Goal: Find contact information: Find contact information

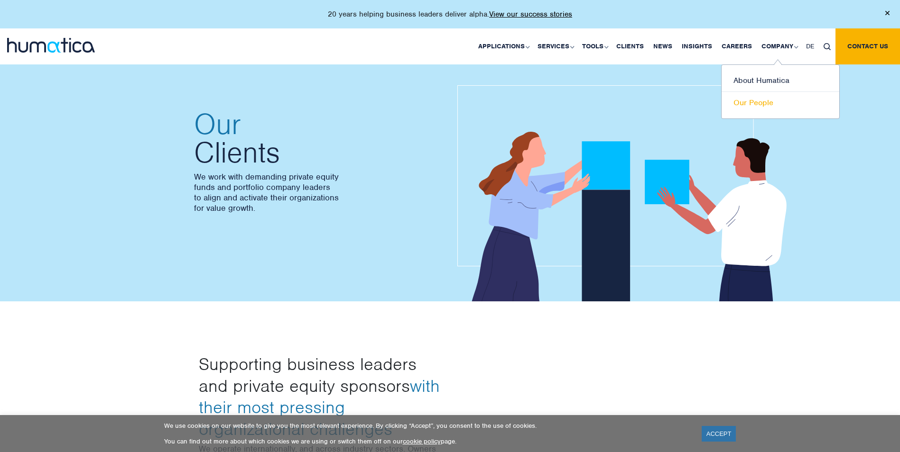
click at [758, 103] on link "Our People" at bounding box center [780, 103] width 118 height 22
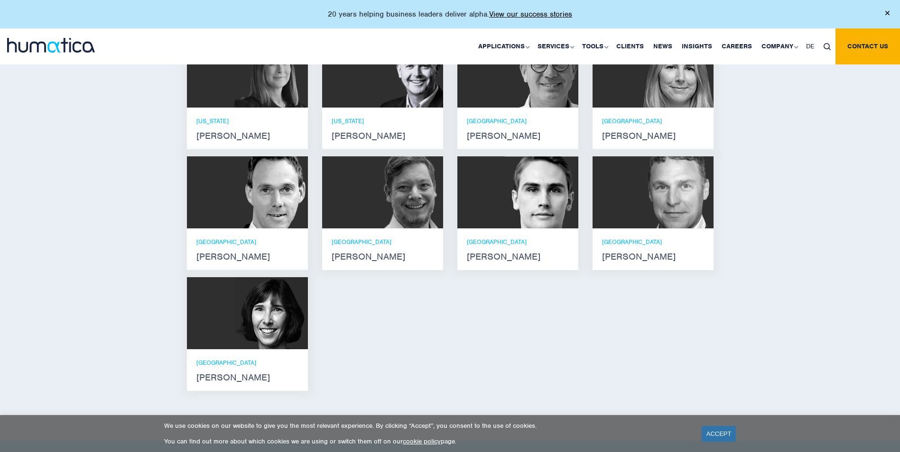
scroll to position [768, 0]
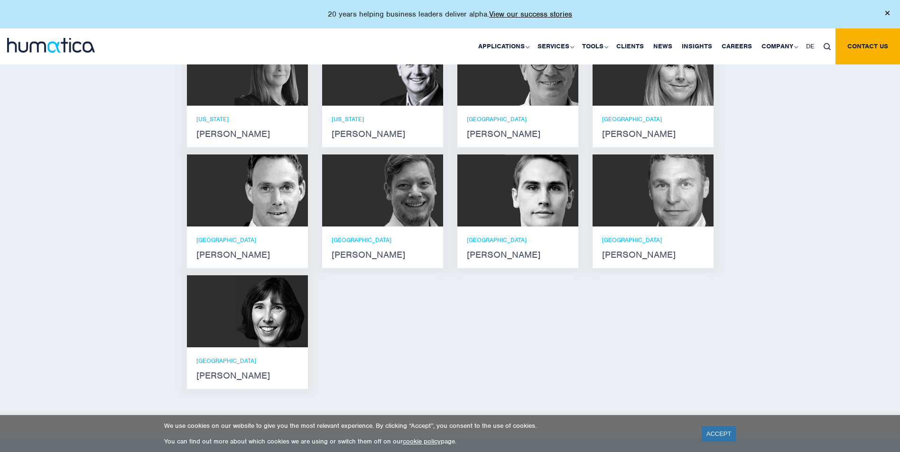
click at [228, 251] on strong "Andreas Knobloch" at bounding box center [247, 255] width 102 height 8
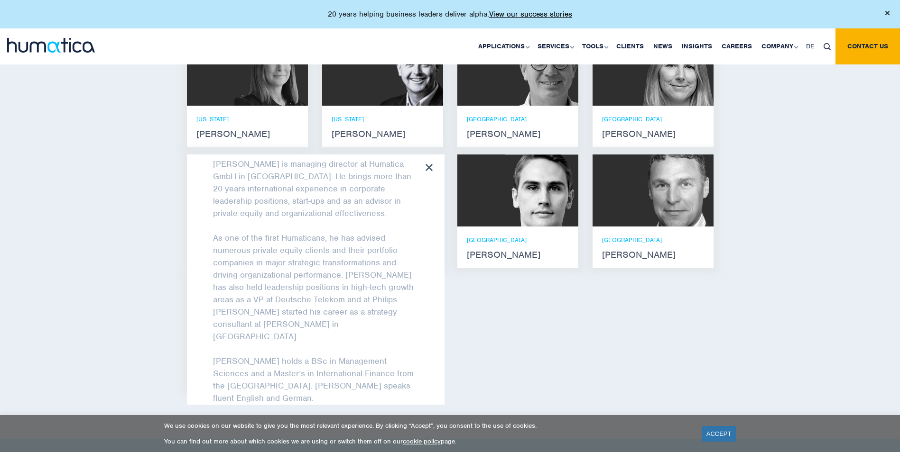
scroll to position [0, 0]
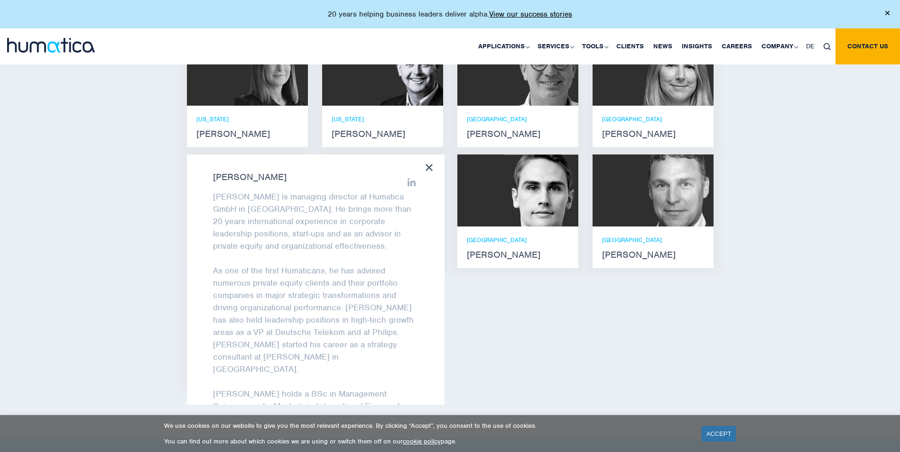
click at [407, 178] on icon at bounding box center [411, 182] width 9 height 9
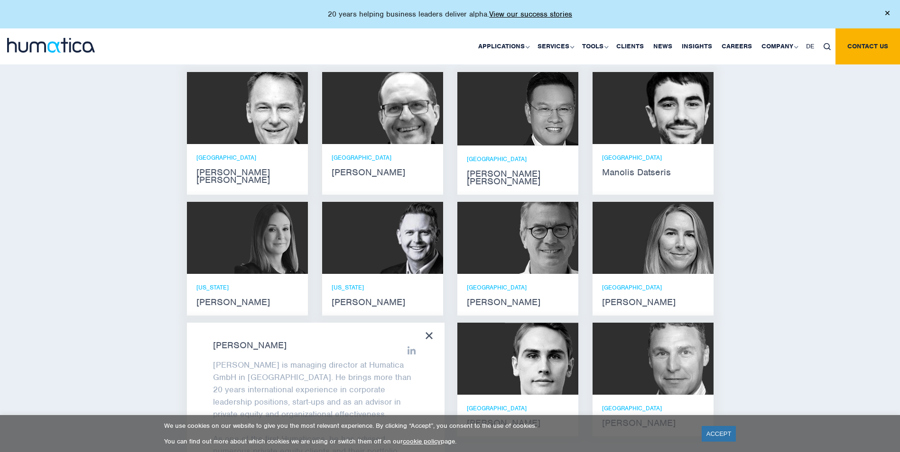
scroll to position [602, 0]
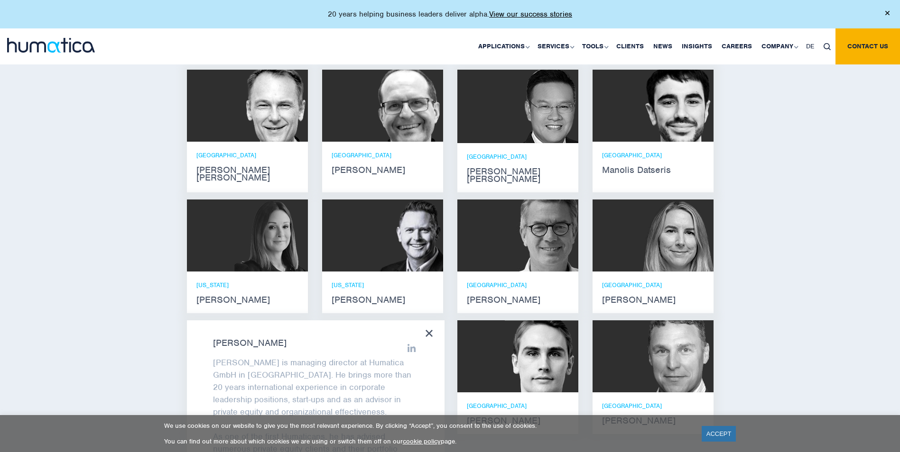
click at [491, 296] on strong "Jan Löning" at bounding box center [518, 300] width 102 height 8
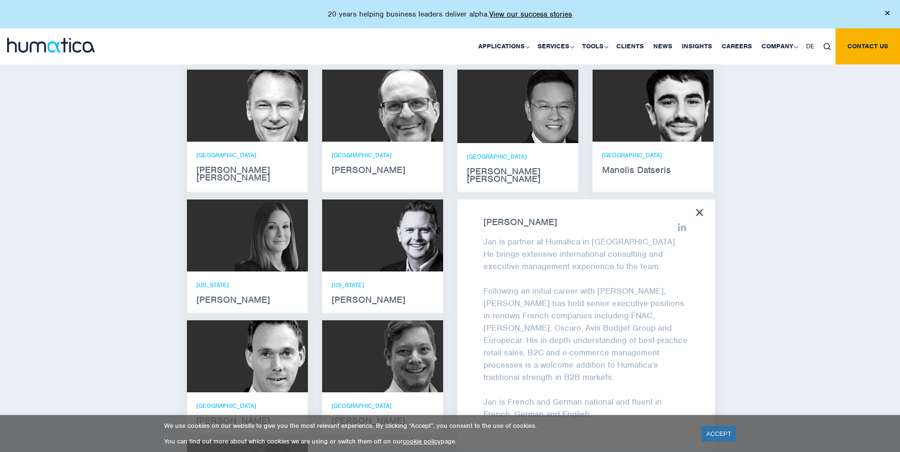
click at [678, 223] on icon at bounding box center [682, 227] width 9 height 9
